Goal: Check status: Check status

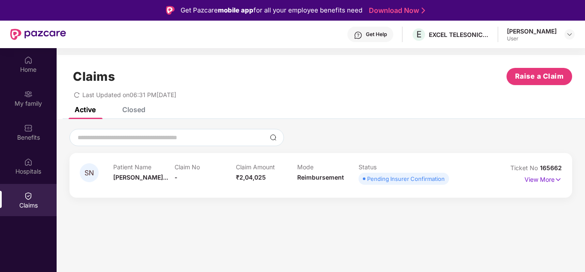
scroll to position [48, 0]
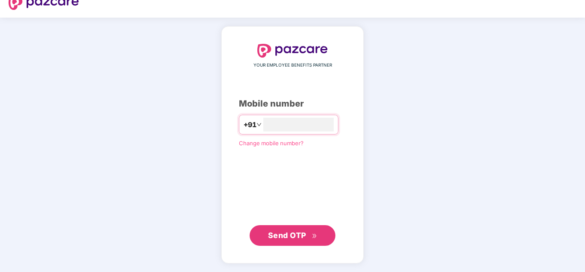
scroll to position [12, 0]
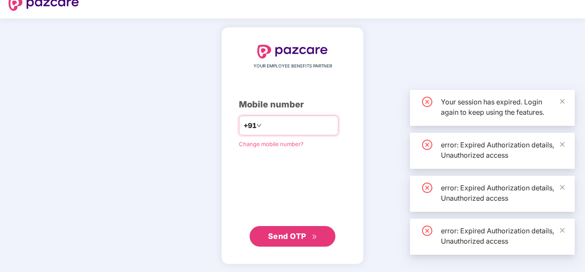
click at [307, 129] on input "number" at bounding box center [299, 125] width 70 height 14
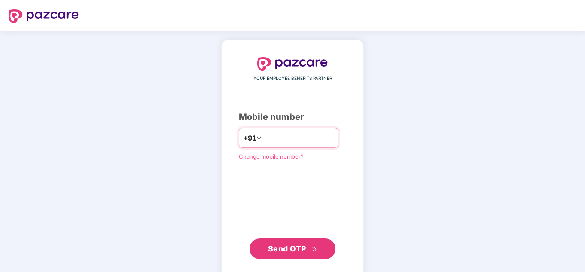
scroll to position [12, 0]
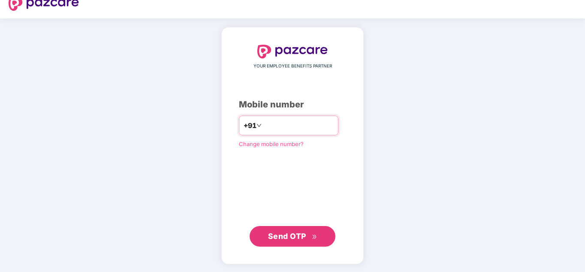
click at [260, 117] on div "+91" at bounding box center [289, 125] width 100 height 20
click at [264, 124] on input "number" at bounding box center [299, 125] width 70 height 14
type input "**********"
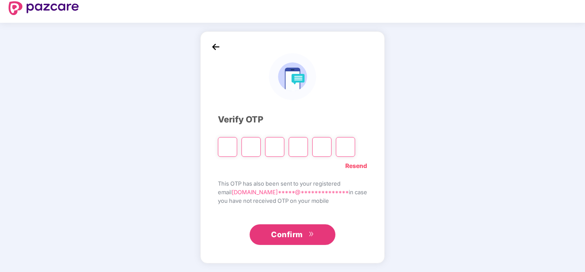
type input "*"
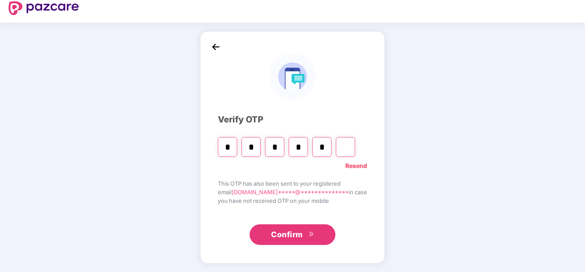
type input "*"
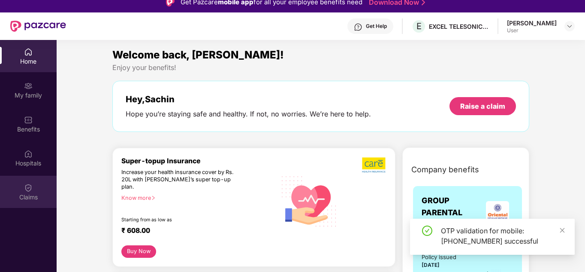
click at [23, 182] on div "Claims" at bounding box center [28, 192] width 57 height 32
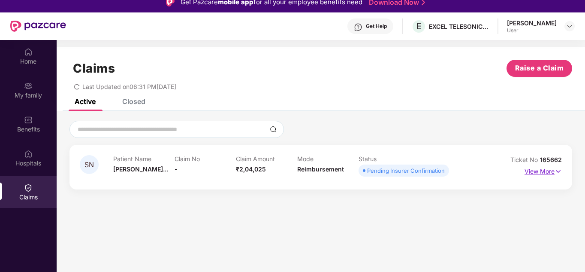
click at [557, 172] on img at bounding box center [558, 171] width 7 height 9
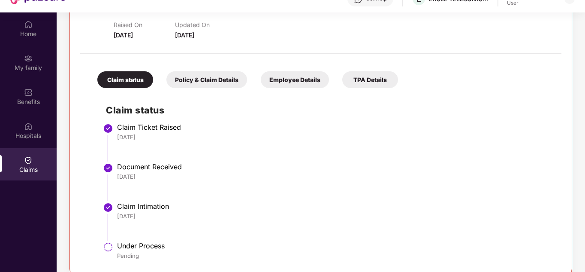
scroll to position [48, 0]
